Goal: Navigation & Orientation: Find specific page/section

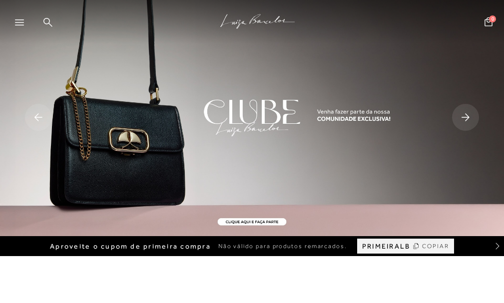
click at [23, 23] on icon at bounding box center [19, 22] width 9 height 6
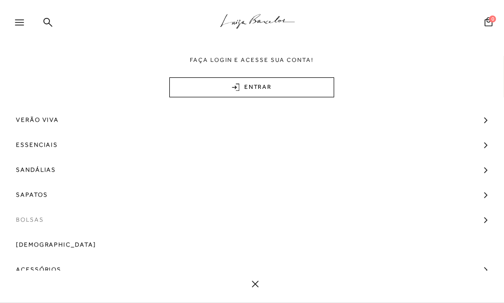
click at [22, 219] on span "Bolsas" at bounding box center [30, 219] width 28 height 25
click at [145, 246] on link "Em Alta" at bounding box center [248, 241] width 497 height 19
click at [24, 221] on span "Bolsas" at bounding box center [30, 219] width 28 height 25
click at [36, 220] on span "Bolsas" at bounding box center [30, 219] width 28 height 25
click at [37, 242] on link "Em Alta" at bounding box center [248, 241] width 497 height 19
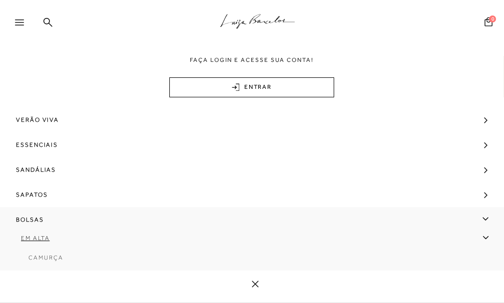
click at [41, 255] on span "Camurça" at bounding box center [45, 257] width 34 height 7
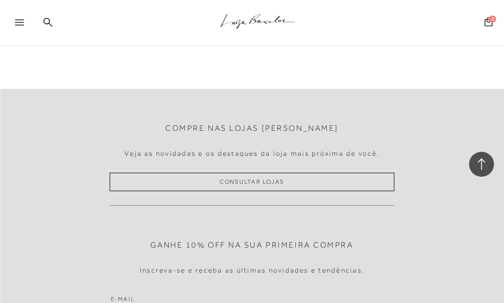
scroll to position [1548, 0]
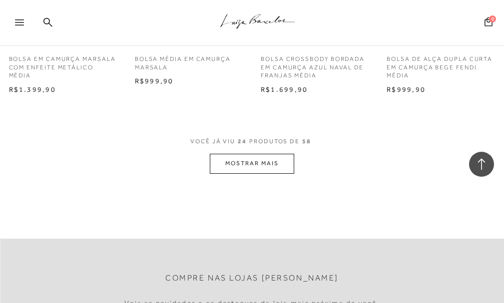
click at [252, 164] on button "MOSTRAR MAIS" at bounding box center [252, 163] width 84 height 19
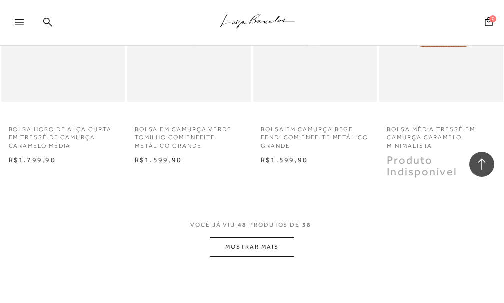
scroll to position [3146, 0]
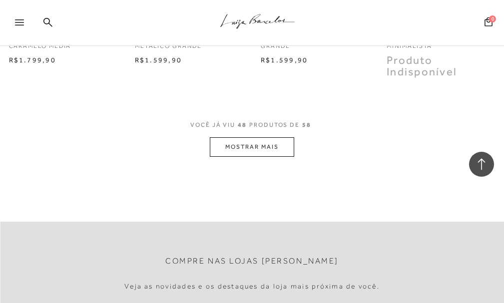
click at [253, 145] on button "MOSTRAR MAIS" at bounding box center [252, 146] width 84 height 19
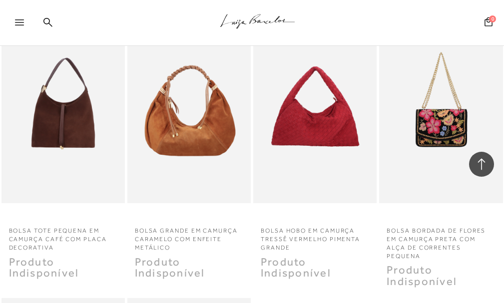
scroll to position [3096, 0]
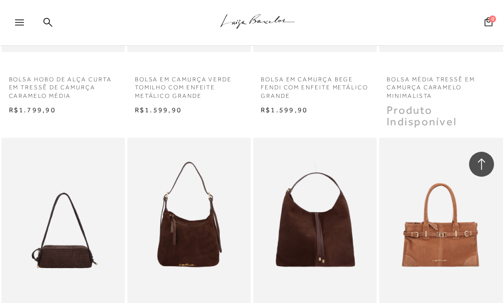
click at [22, 23] on icon at bounding box center [19, 22] width 9 height 6
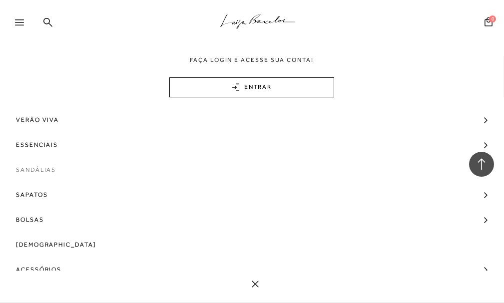
click at [32, 171] on span "Sandálias" at bounding box center [36, 169] width 40 height 25
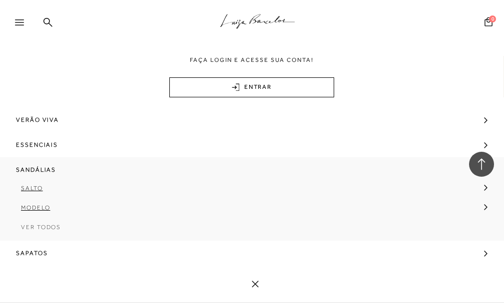
click at [45, 229] on span "Ver Todos" at bounding box center [41, 227] width 40 height 7
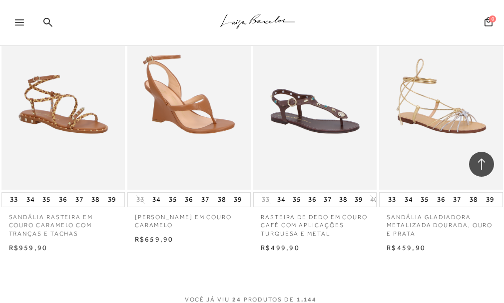
scroll to position [1548, 0]
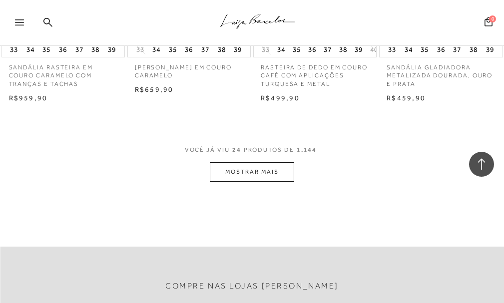
click at [255, 164] on button "MOSTRAR MAIS" at bounding box center [252, 171] width 84 height 19
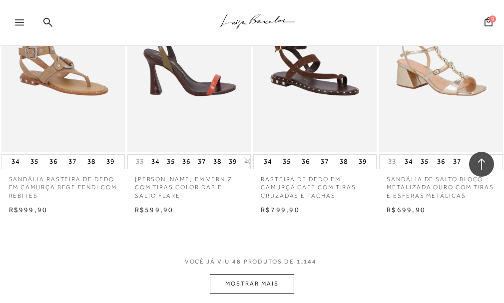
scroll to position [3146, 0]
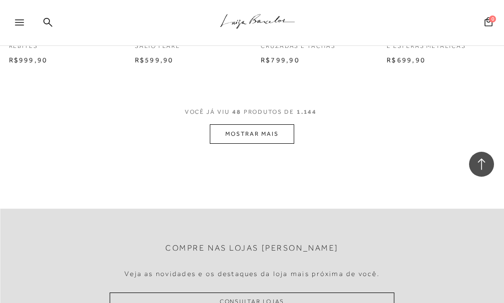
click at [257, 140] on button "MOSTRAR MAIS" at bounding box center [252, 133] width 84 height 19
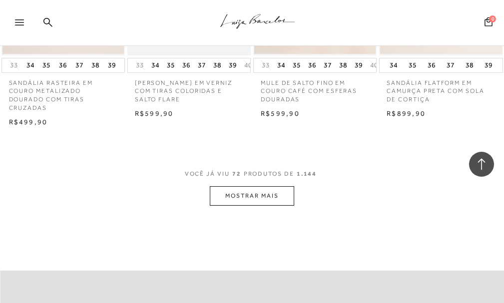
scroll to position [4744, 0]
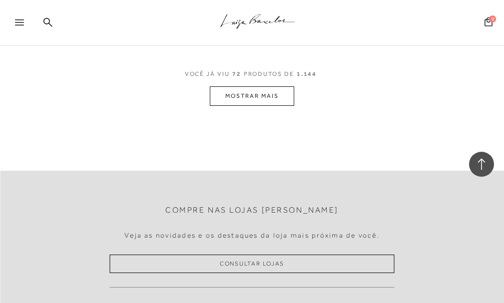
click at [251, 98] on button "MOSTRAR MAIS" at bounding box center [252, 95] width 84 height 19
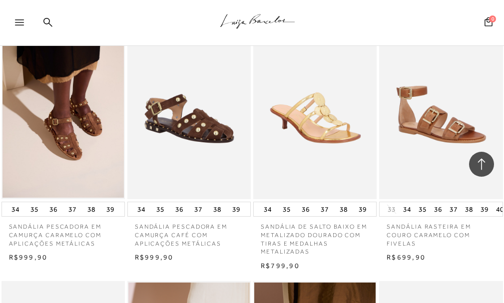
scroll to position [5094, 0]
